Goal: Task Accomplishment & Management: Manage account settings

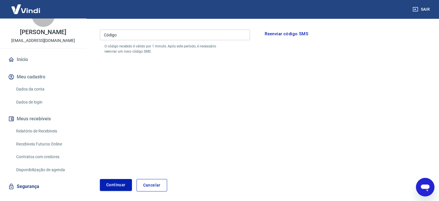
scroll to position [28, 0]
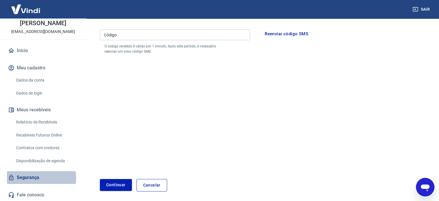
click at [40, 177] on link "Segurança" at bounding box center [43, 177] width 72 height 13
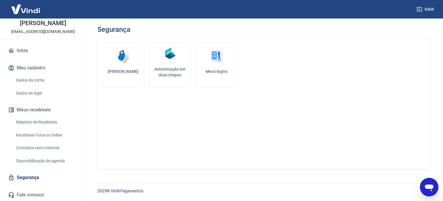
click at [28, 67] on button "Meu cadastro" at bounding box center [43, 67] width 72 height 13
click at [29, 80] on link "Dados da conta" at bounding box center [46, 80] width 65 height 12
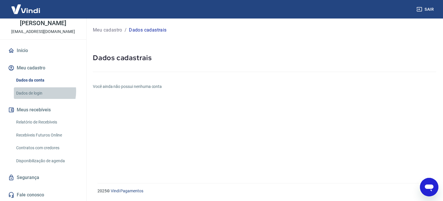
click at [34, 91] on link "Dados de login" at bounding box center [46, 93] width 65 height 12
